Goal: Information Seeking & Learning: Learn about a topic

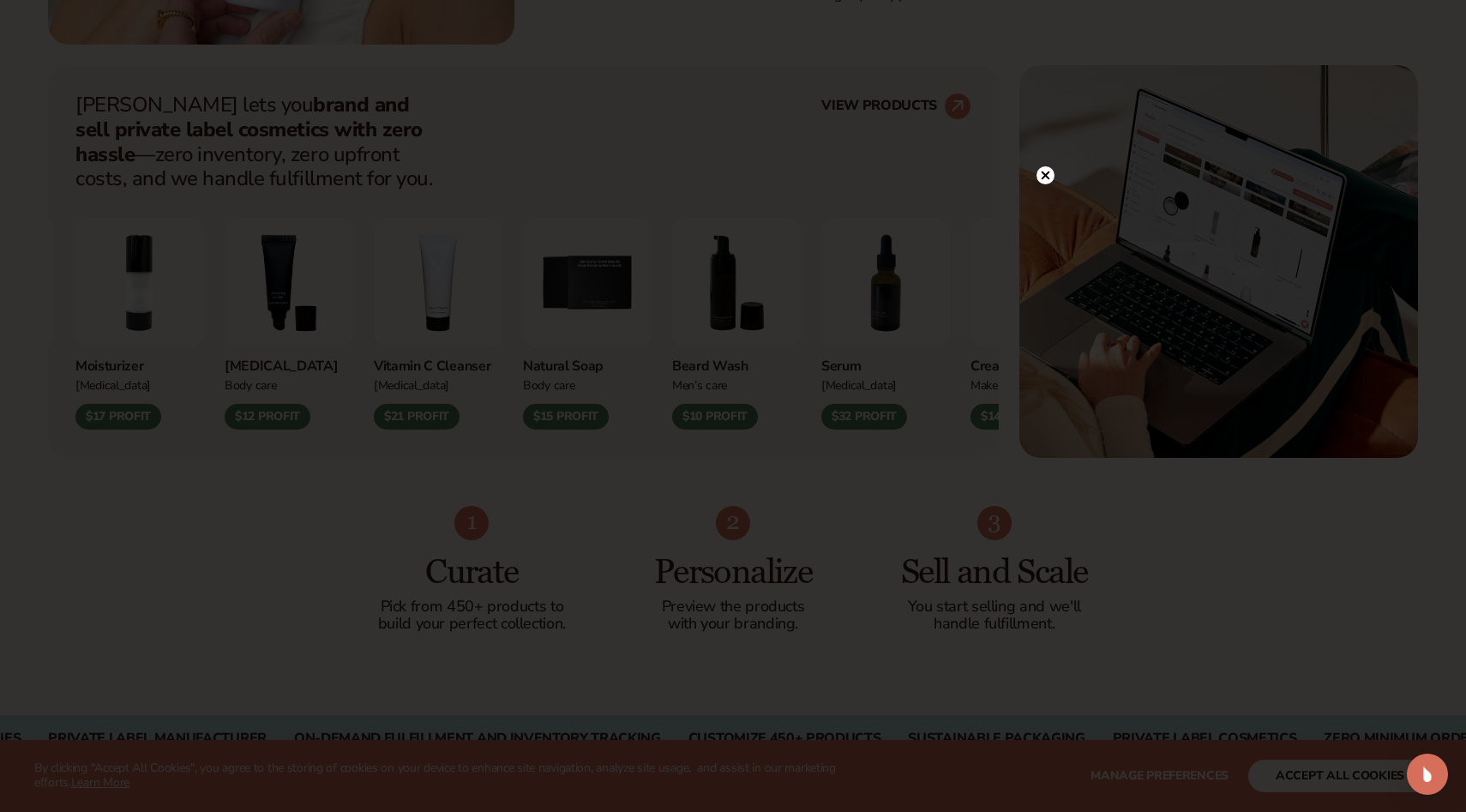
scroll to position [657, 0]
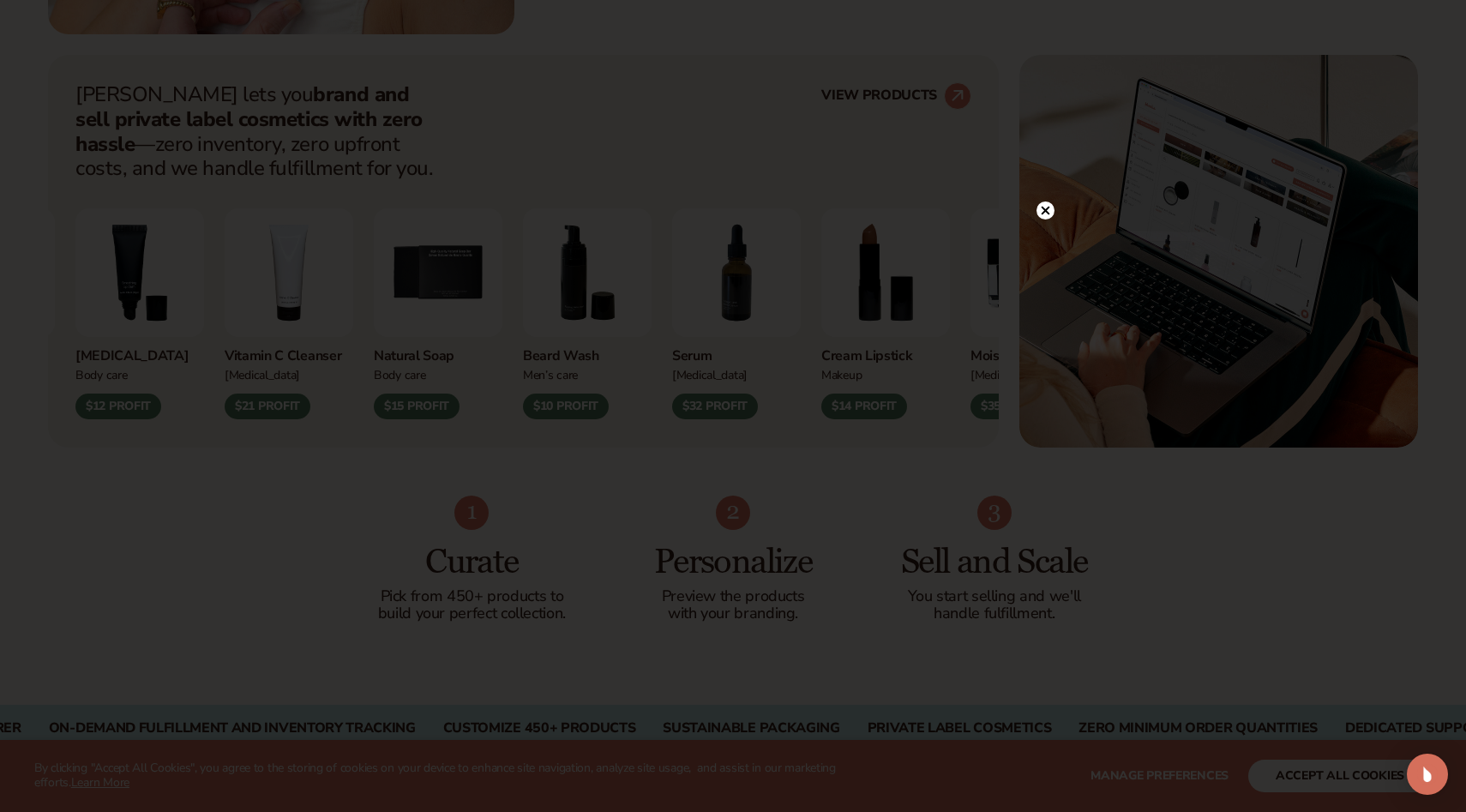
click at [1047, 216] on circle at bounding box center [1045, 210] width 18 height 18
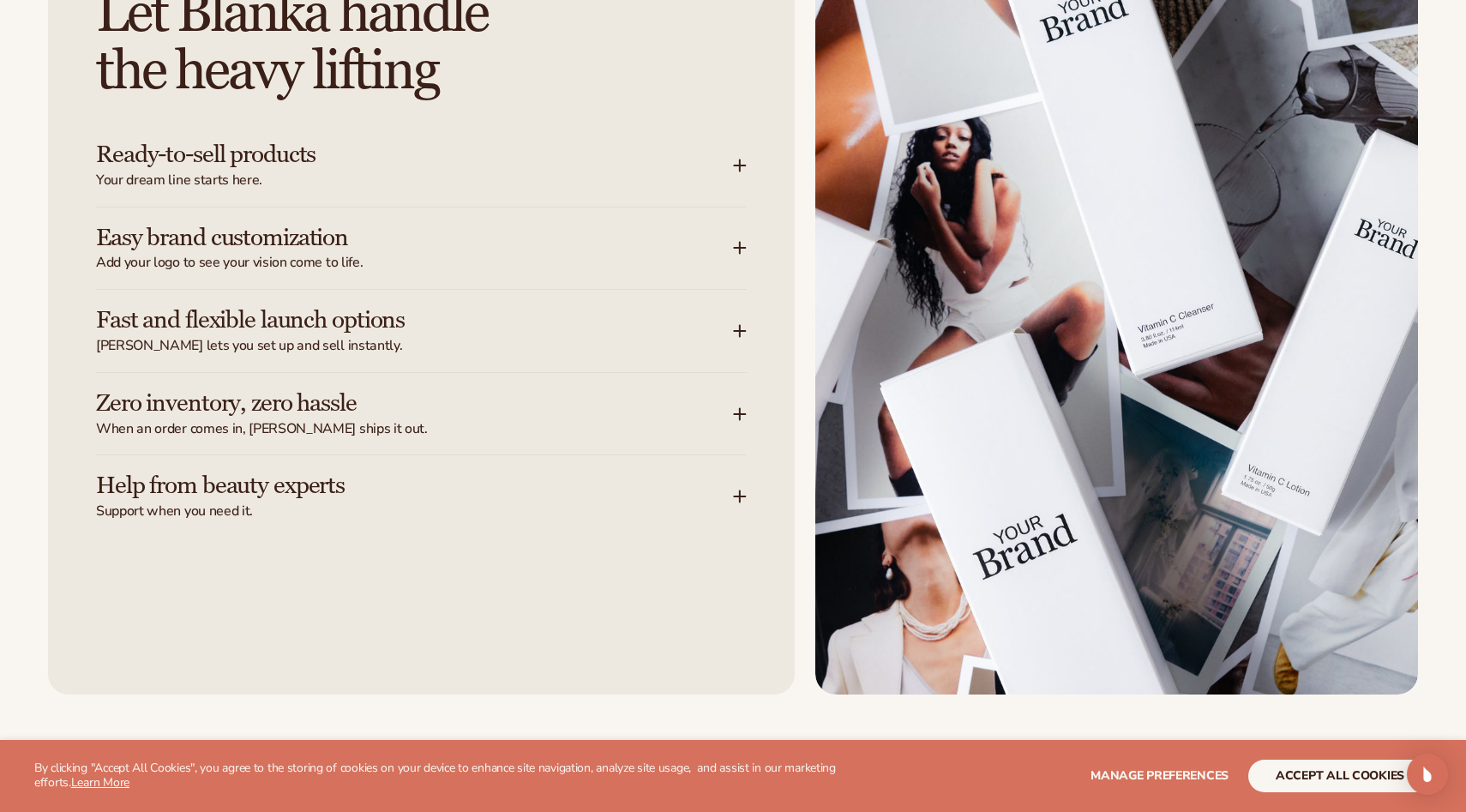
scroll to position [2253, 0]
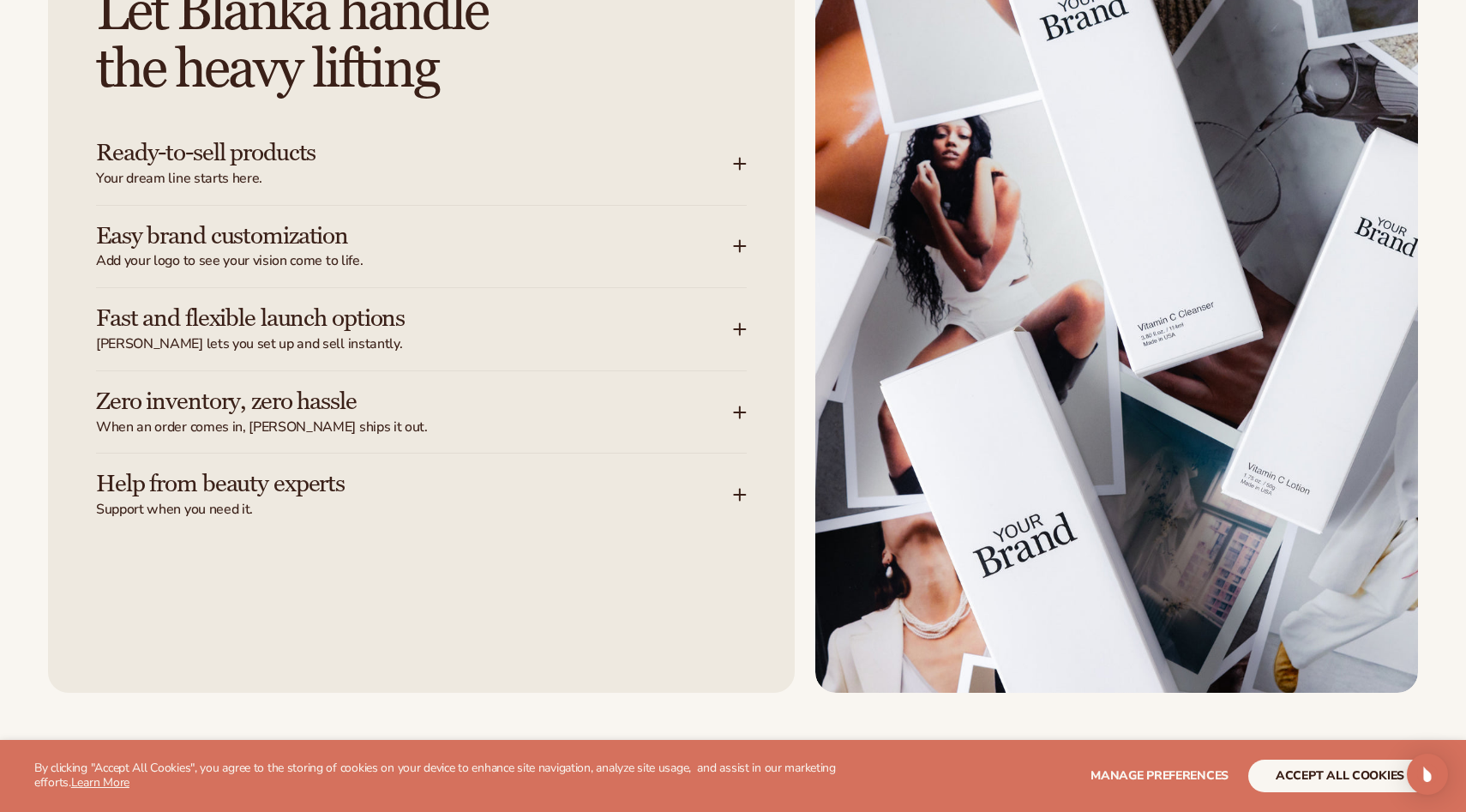
click at [672, 256] on span "Add your logo to see your vision come to life." at bounding box center [414, 261] width 637 height 18
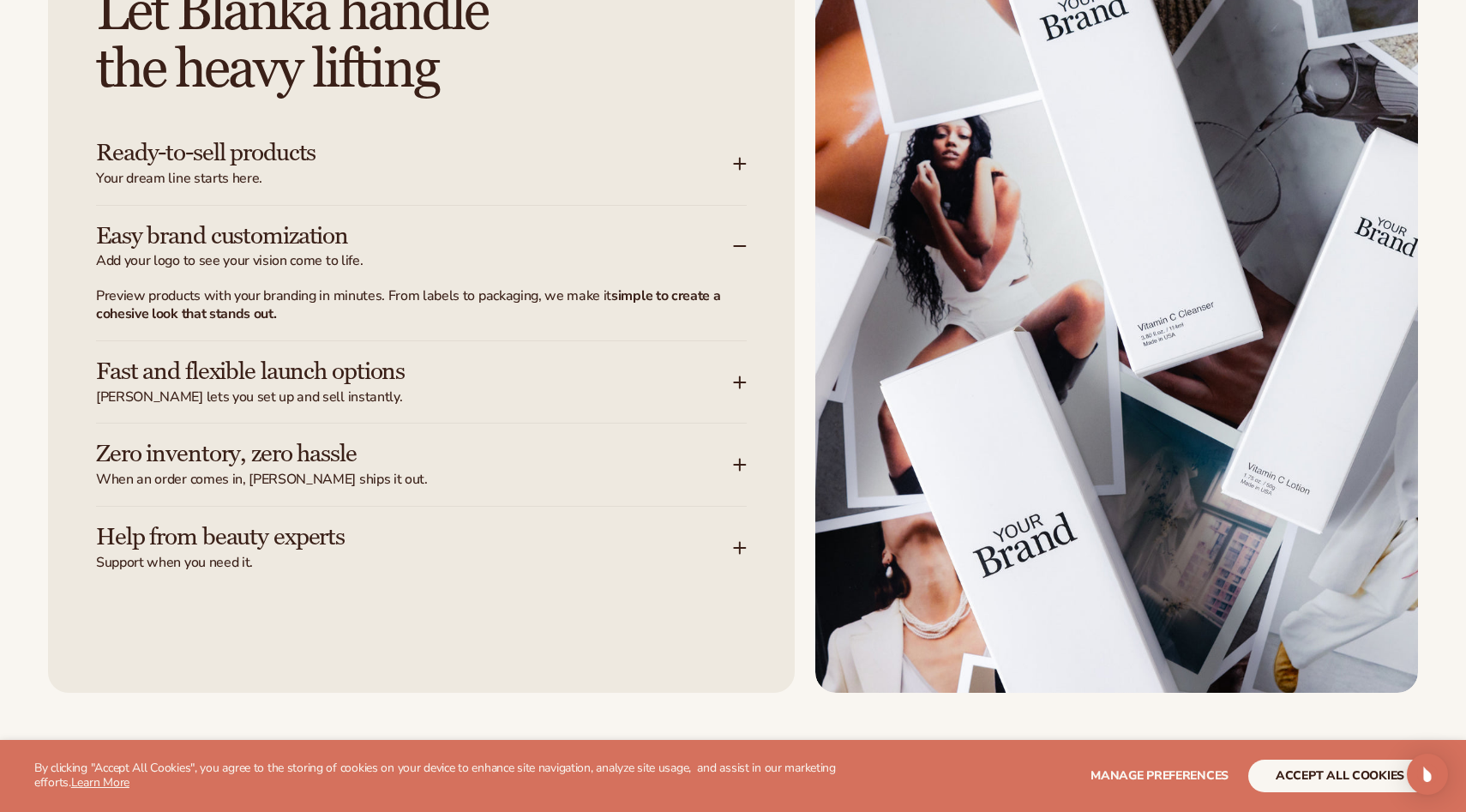
click at [660, 150] on h3 "Ready-to-sell products" at bounding box center [389, 153] width 586 height 27
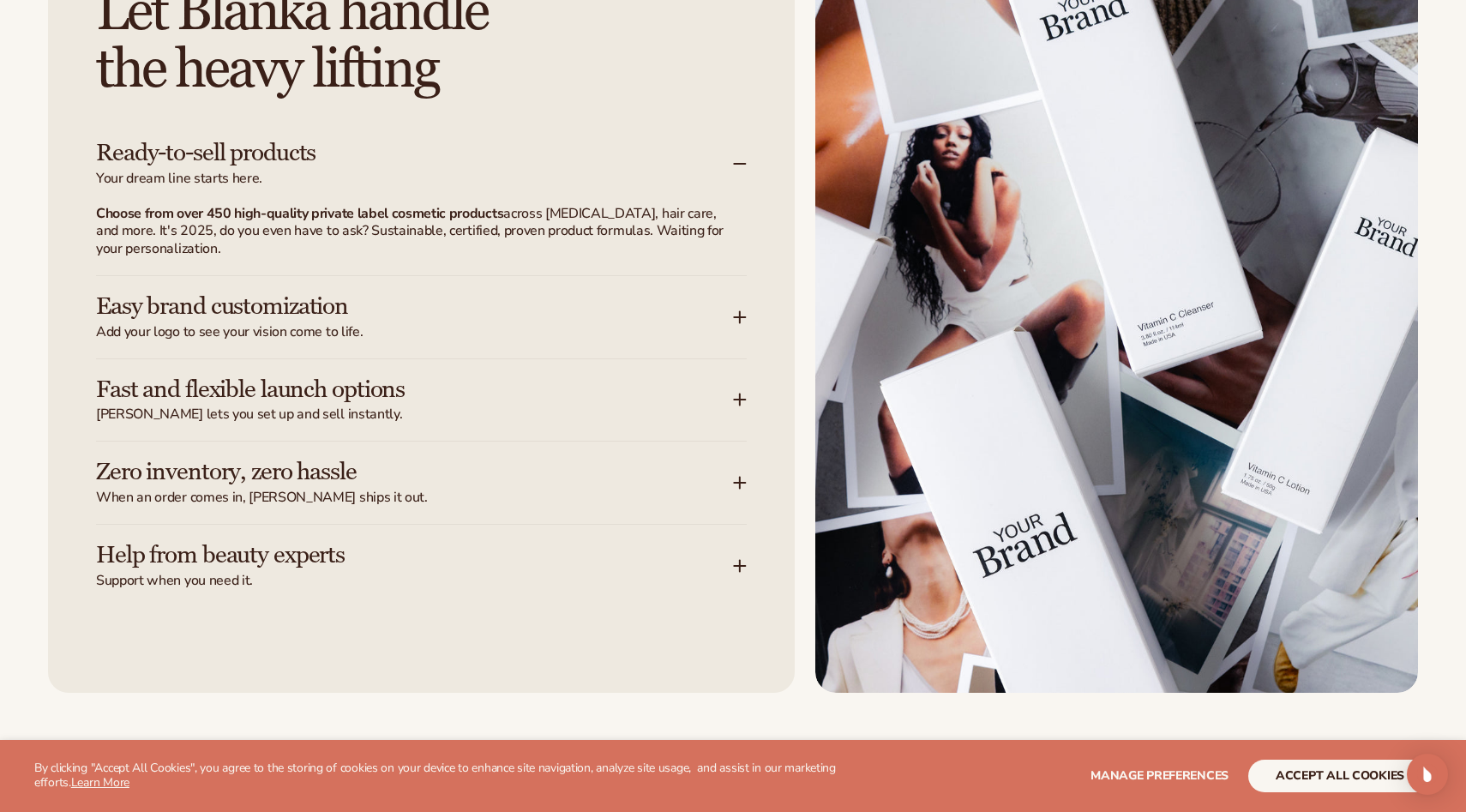
click at [663, 160] on h3 "Ready-to-sell products" at bounding box center [389, 153] width 586 height 27
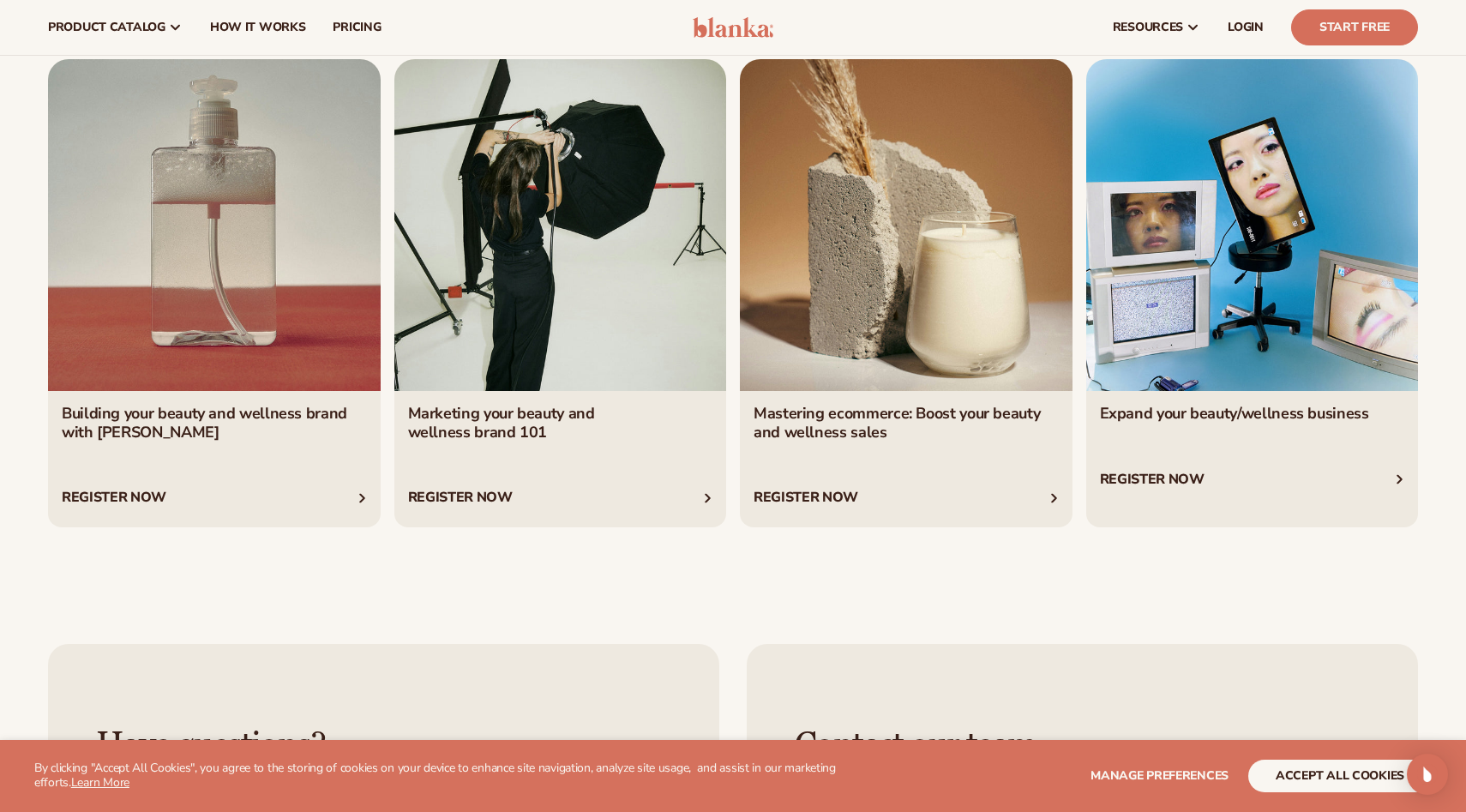
scroll to position [6399, 0]
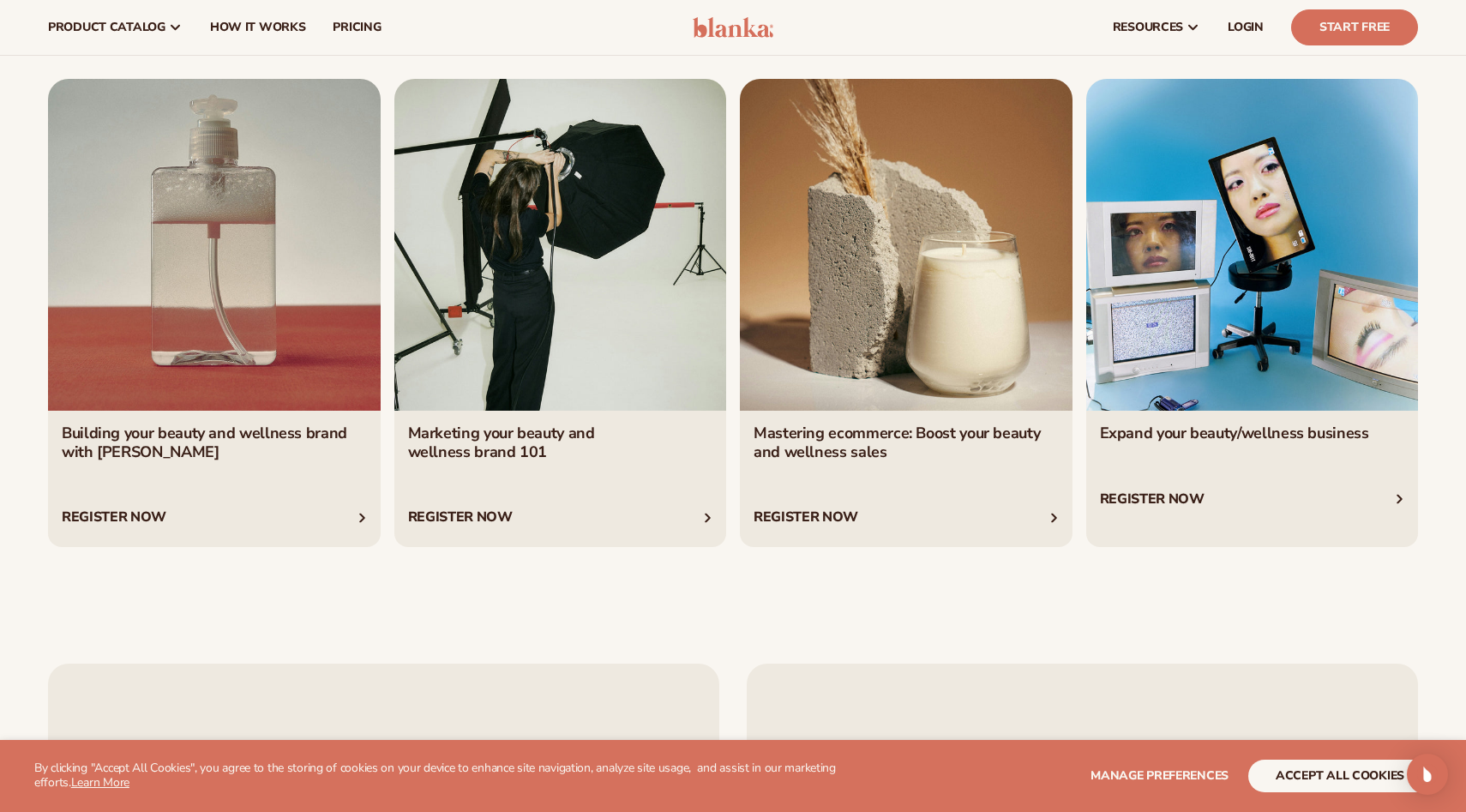
click at [663, 348] on link "2 / 4" at bounding box center [561, 313] width 333 height 468
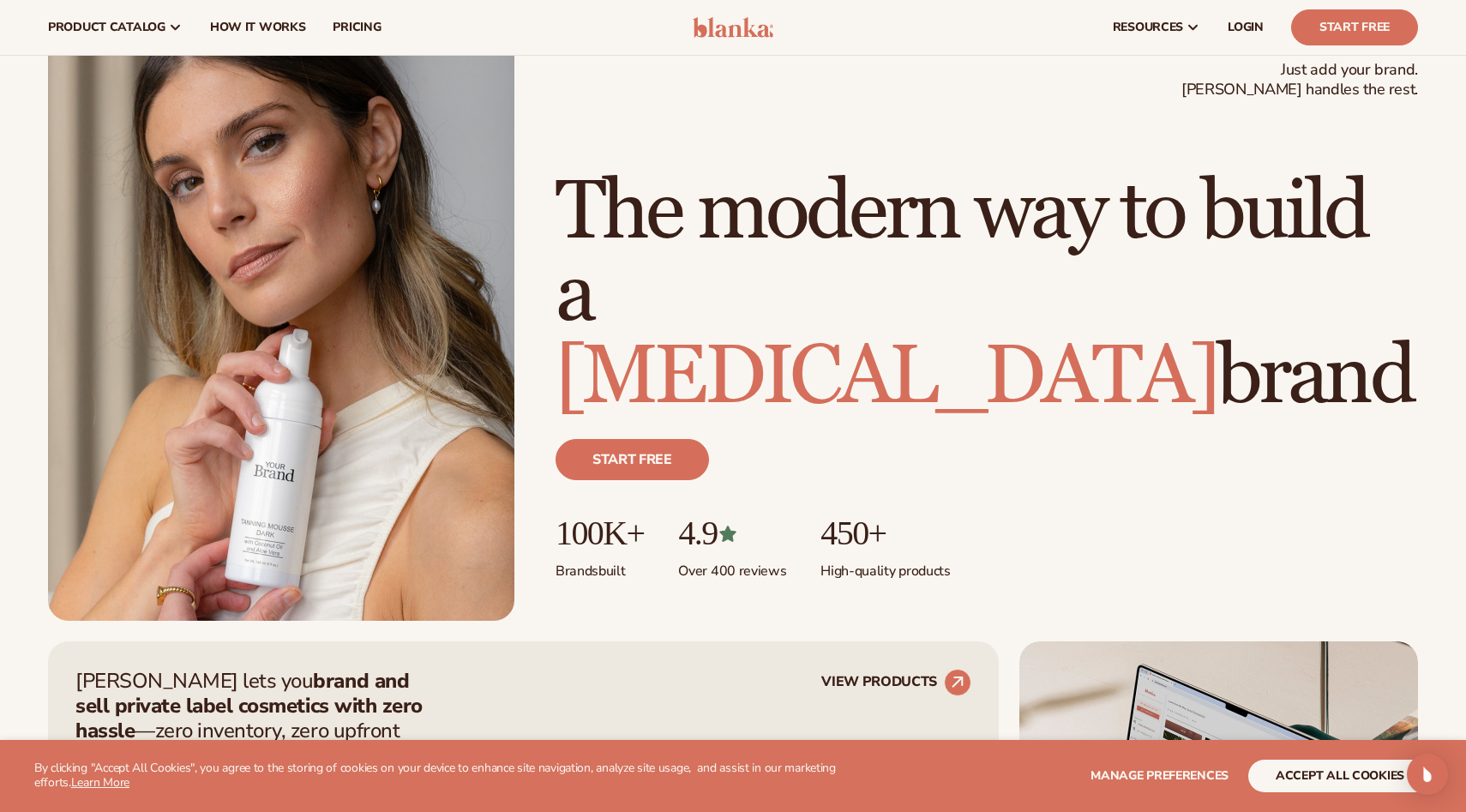
scroll to position [0, 0]
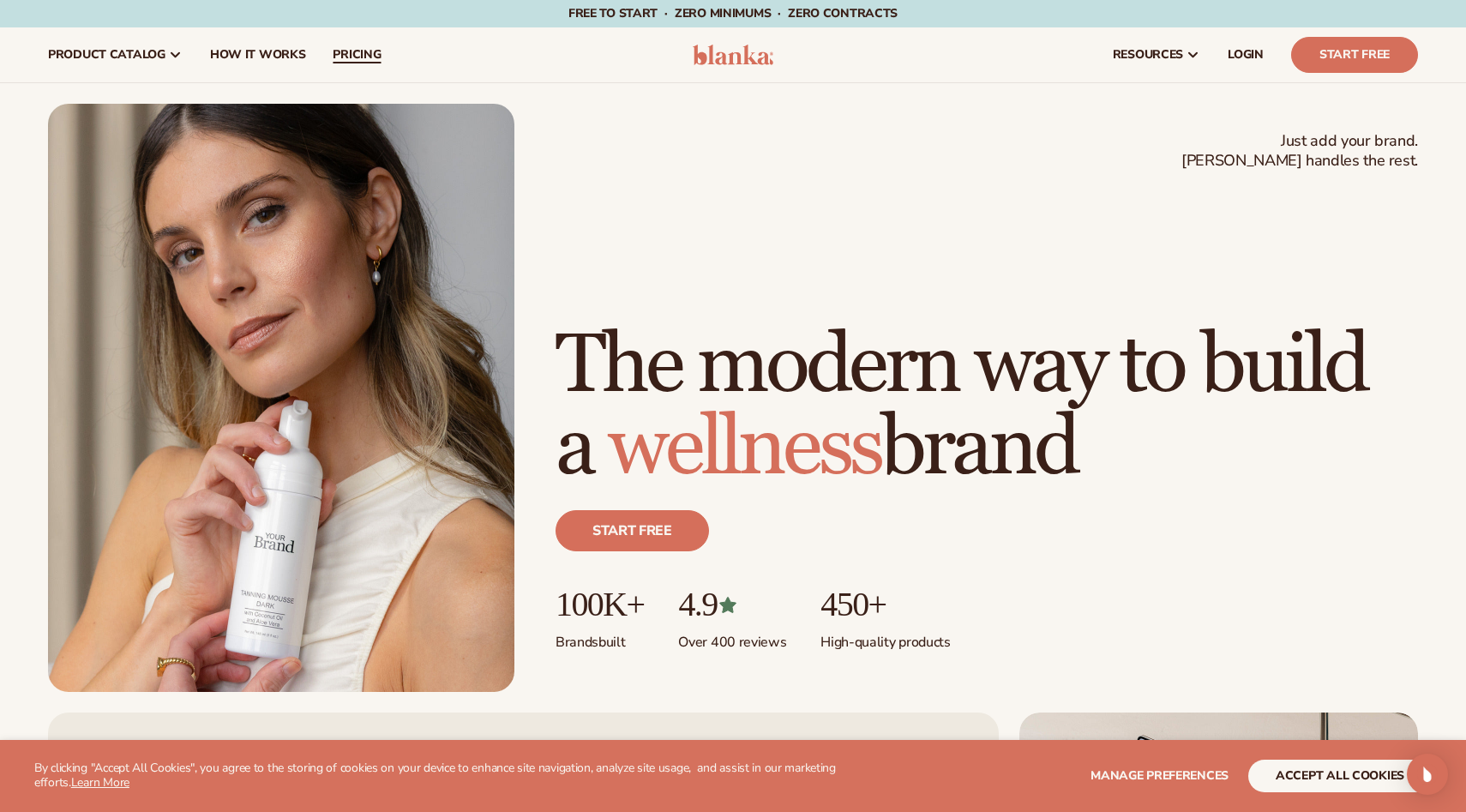
click at [338, 67] on link "pricing" at bounding box center [357, 55] width 76 height 55
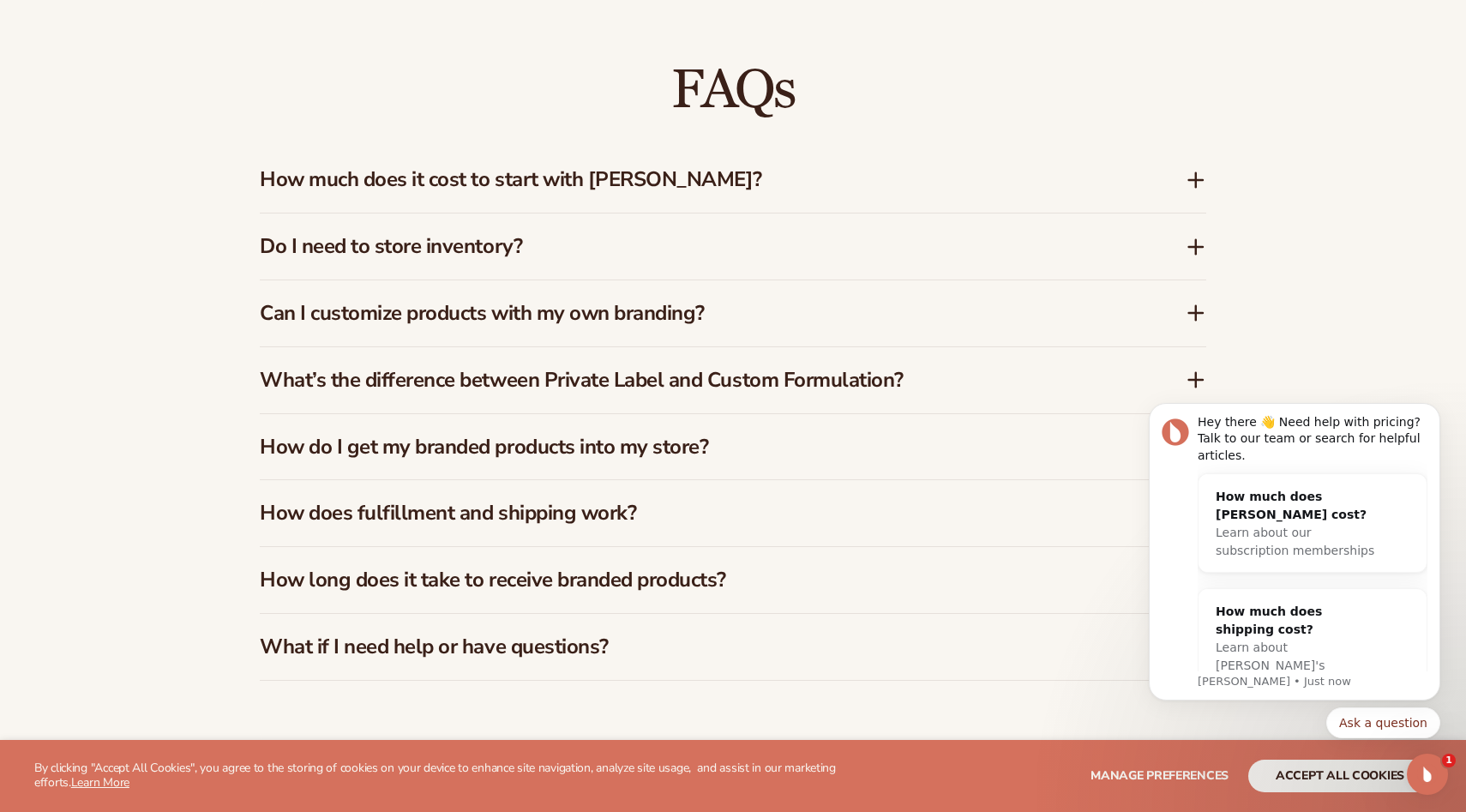
scroll to position [2619, 0]
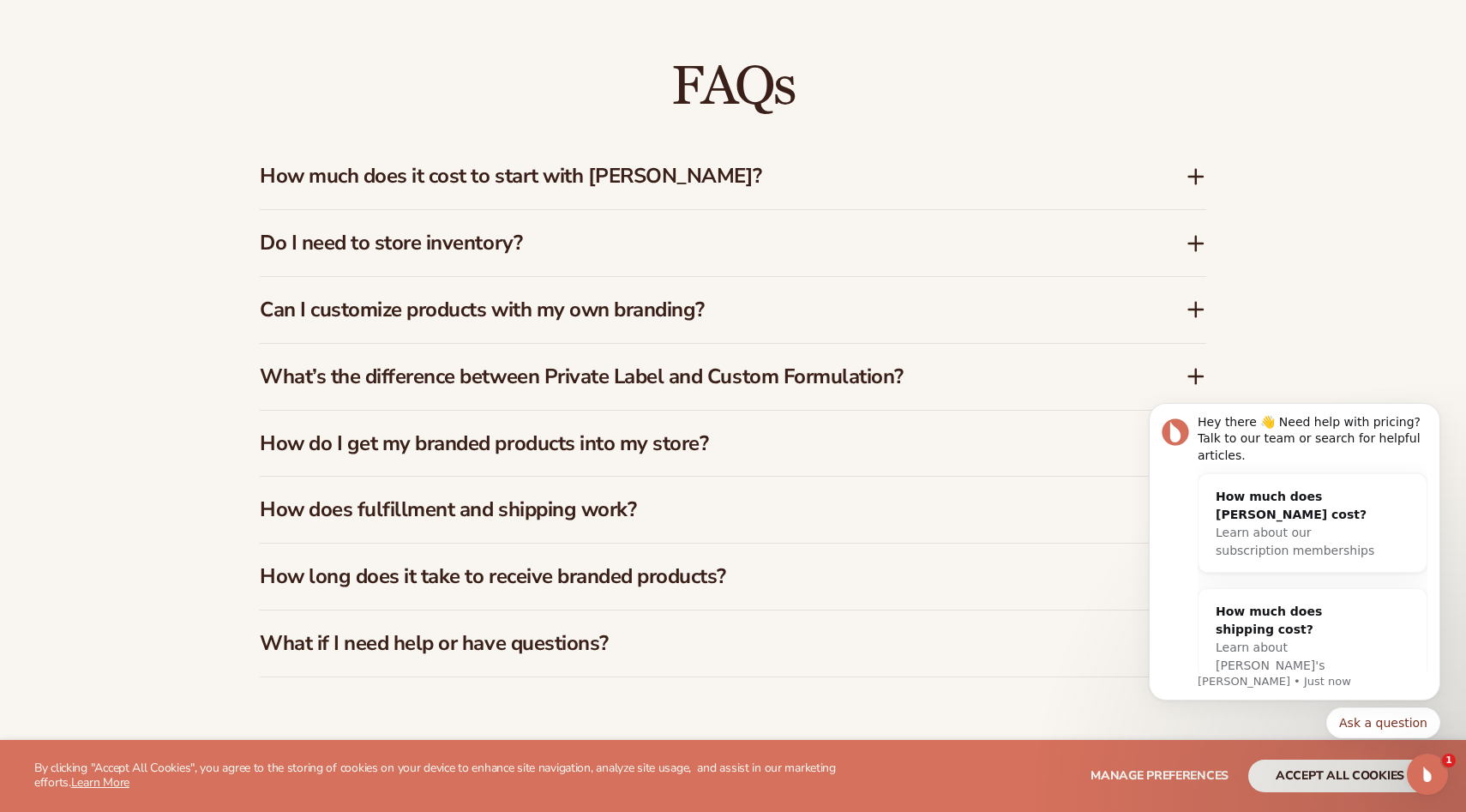
click at [1046, 184] on h3 "How much does it cost to start with Blanka?" at bounding box center [697, 176] width 875 height 25
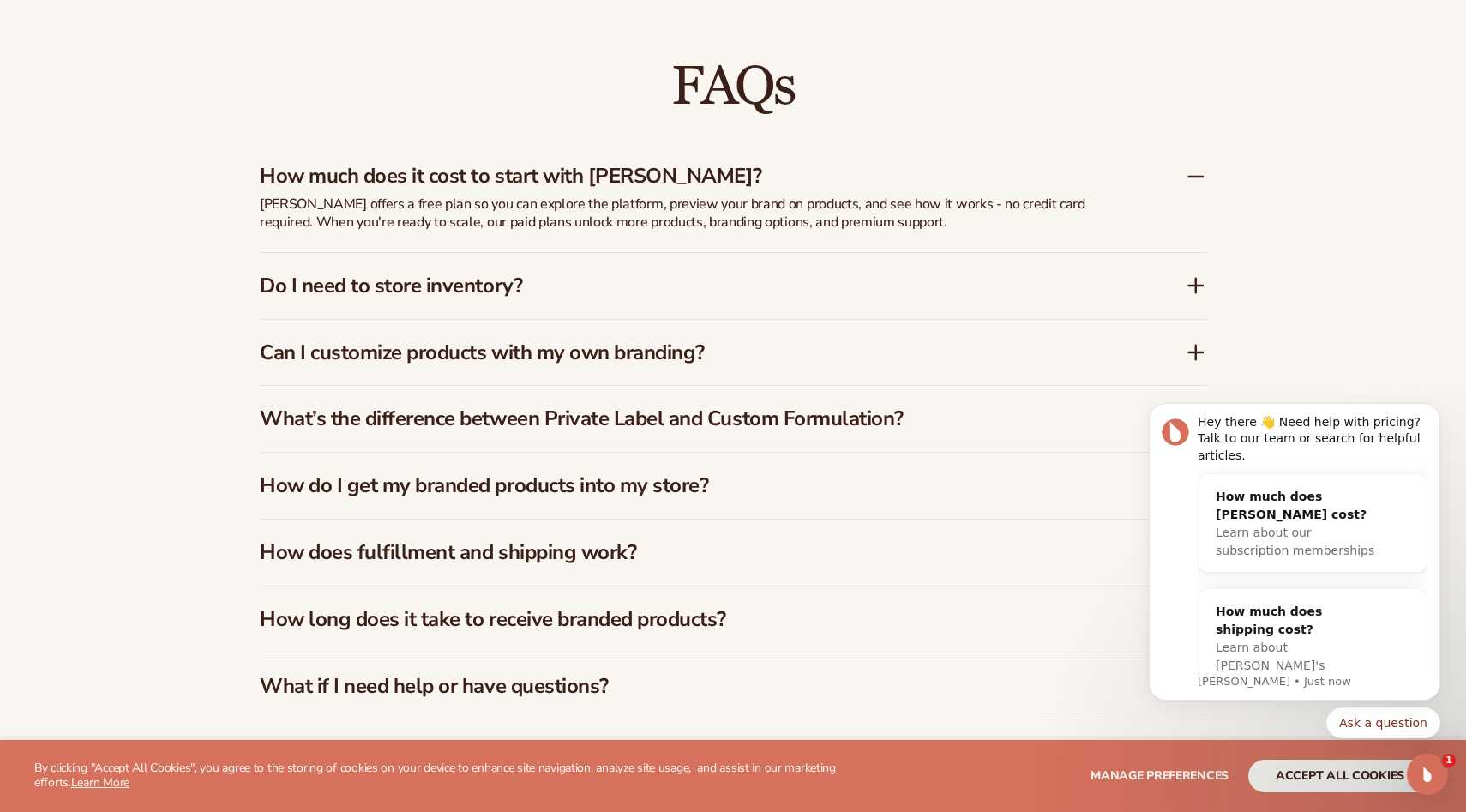
click at [1048, 183] on h3 "How much does it cost to start with Blanka?" at bounding box center [697, 176] width 875 height 25
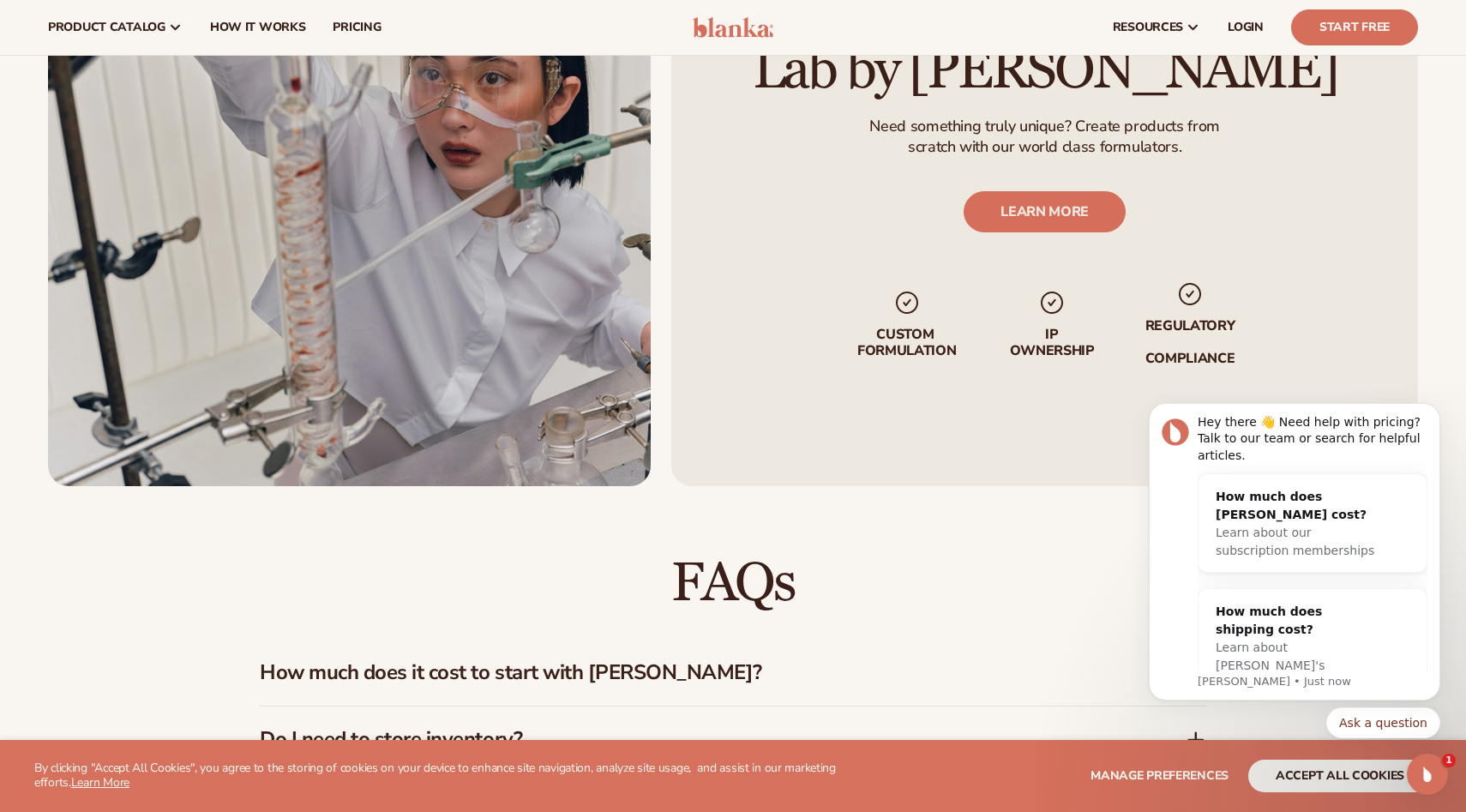
scroll to position [1959, 0]
